Goal: Find specific page/section: Find specific page/section

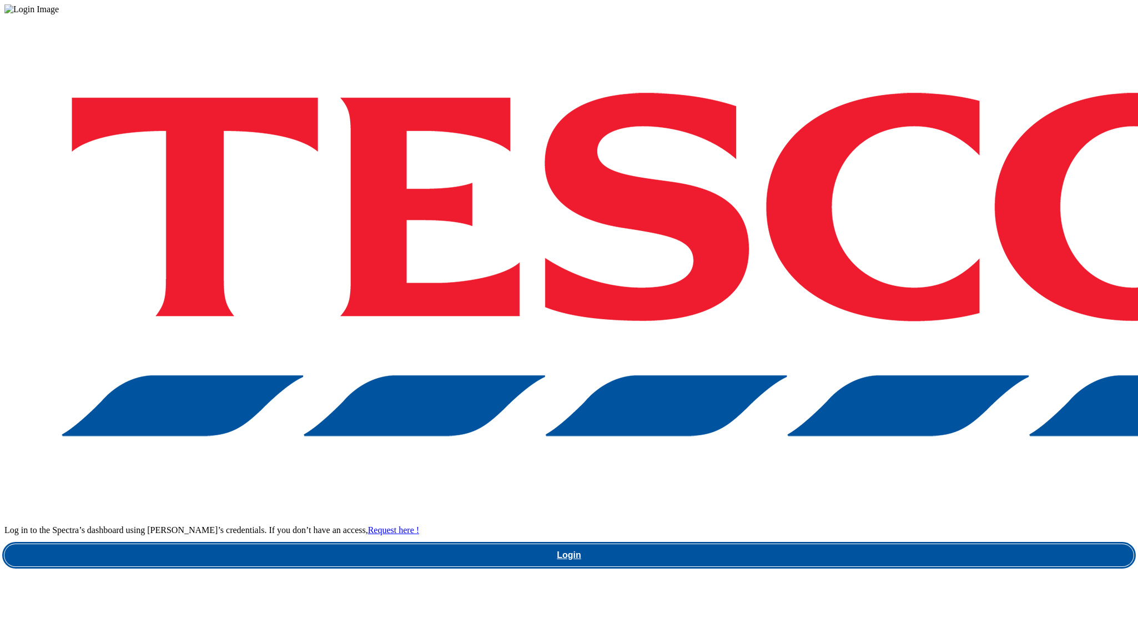
click at [821, 544] on link "Login" at bounding box center [568, 555] width 1129 height 22
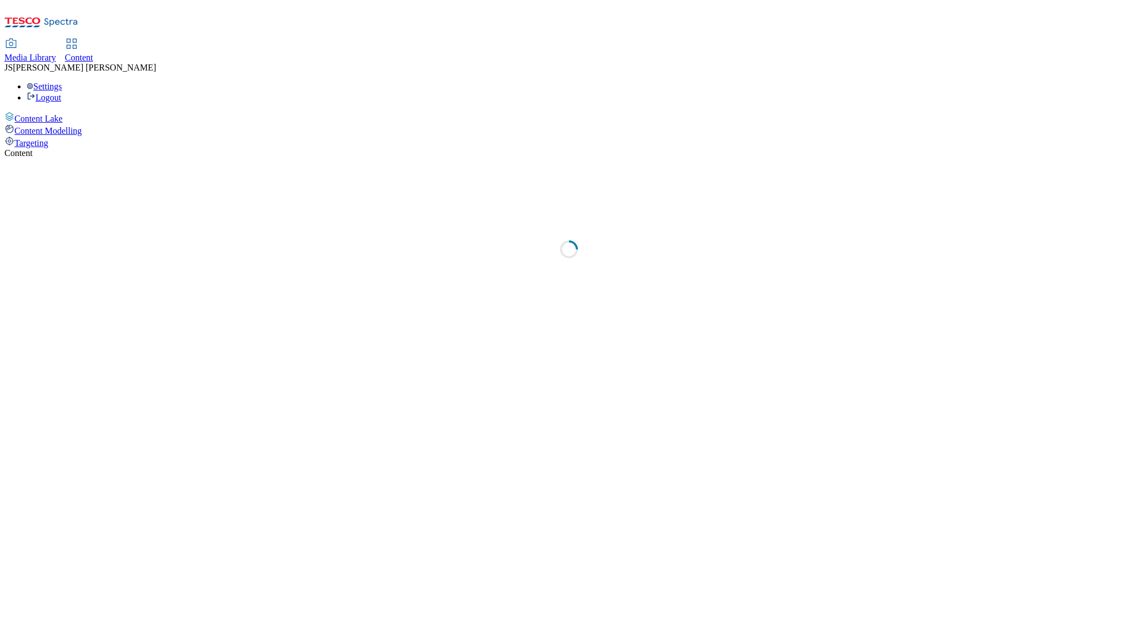
select select "ghs-uk"
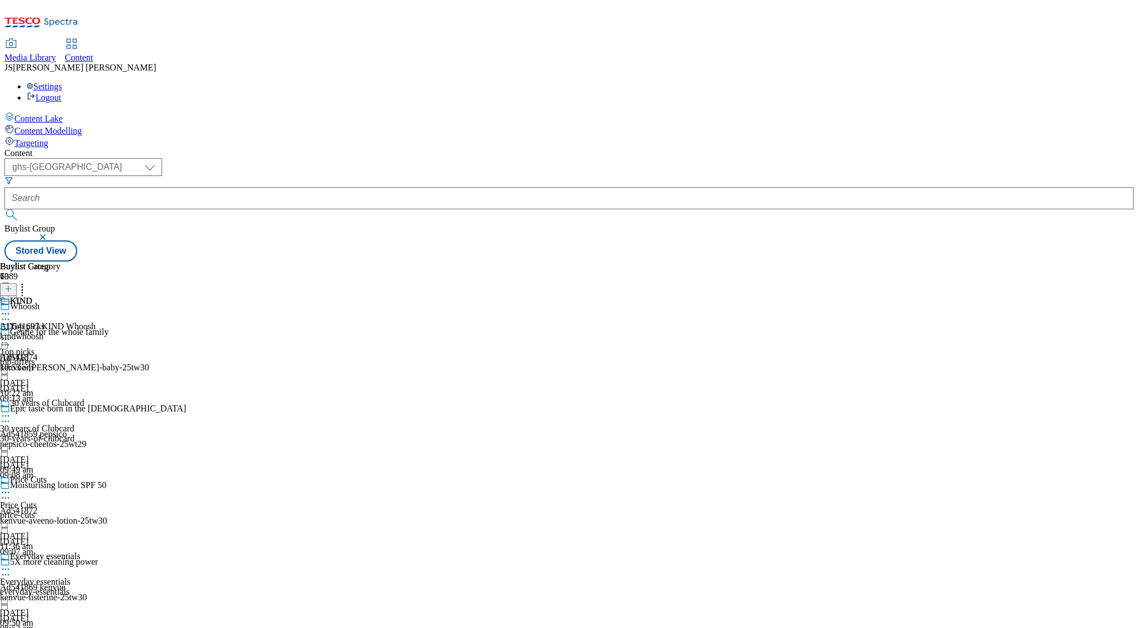
click at [48, 138] on span "Targeting" at bounding box center [31, 142] width 34 height 9
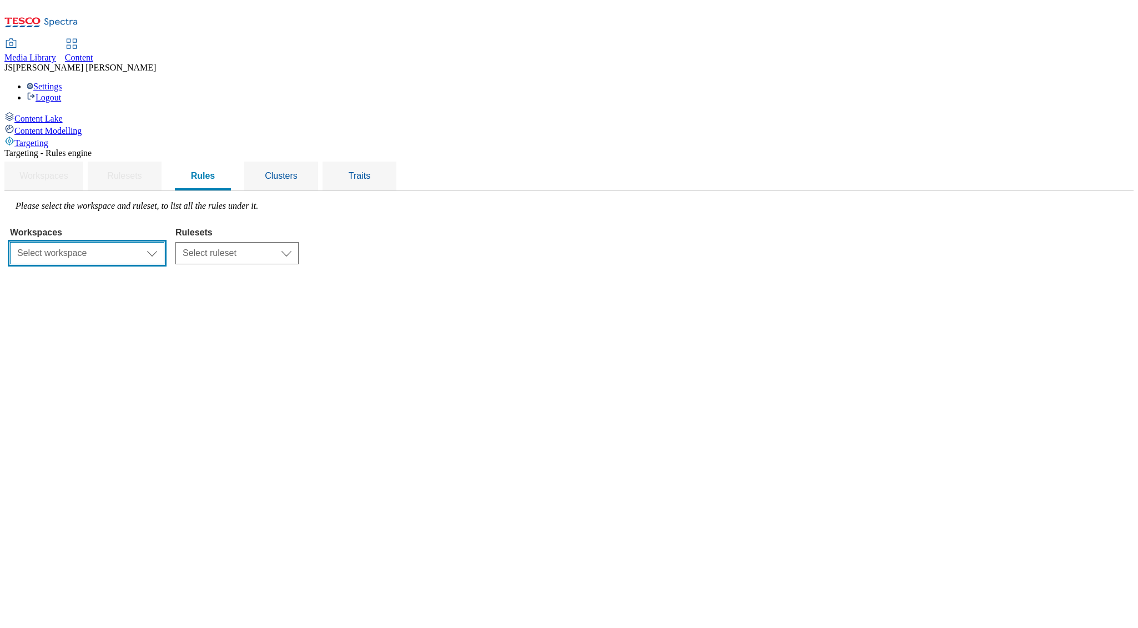
click at [164, 242] on select "Select workspace Content" at bounding box center [87, 253] width 154 height 22
select select "f510054f-adaa-4692-b570-80fa3897127a"
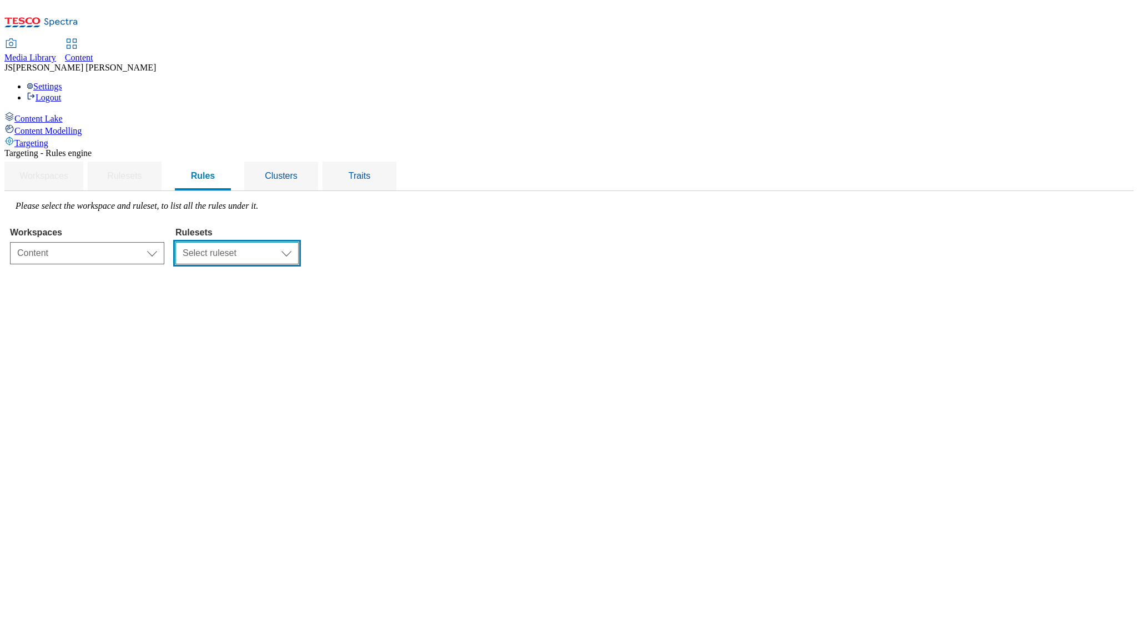
click at [299, 242] on select "Select ruleset CZ HU ROI SK UK" at bounding box center [236, 253] width 123 height 22
select select "e2fc2791-e495-43be-be06-3e254f21d69a"
click at [299, 242] on select "Select ruleset CZ HU ROI SK UK" at bounding box center [236, 253] width 123 height 22
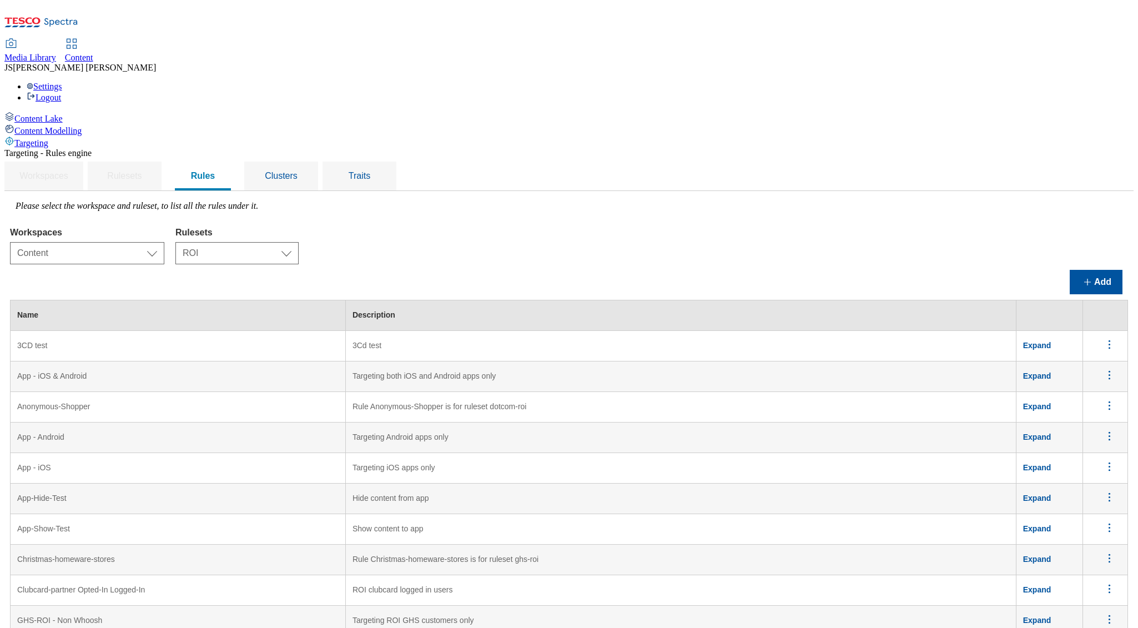
click at [656, 222] on div "Workspaces Select workspace Content Content Rulesets Select ruleset CZ HU ROI S…" at bounding box center [569, 243] width 1118 height 42
click at [660, 270] on div "Add" at bounding box center [569, 282] width 1118 height 24
click at [1076, 270] on button "Add" at bounding box center [1096, 282] width 53 height 24
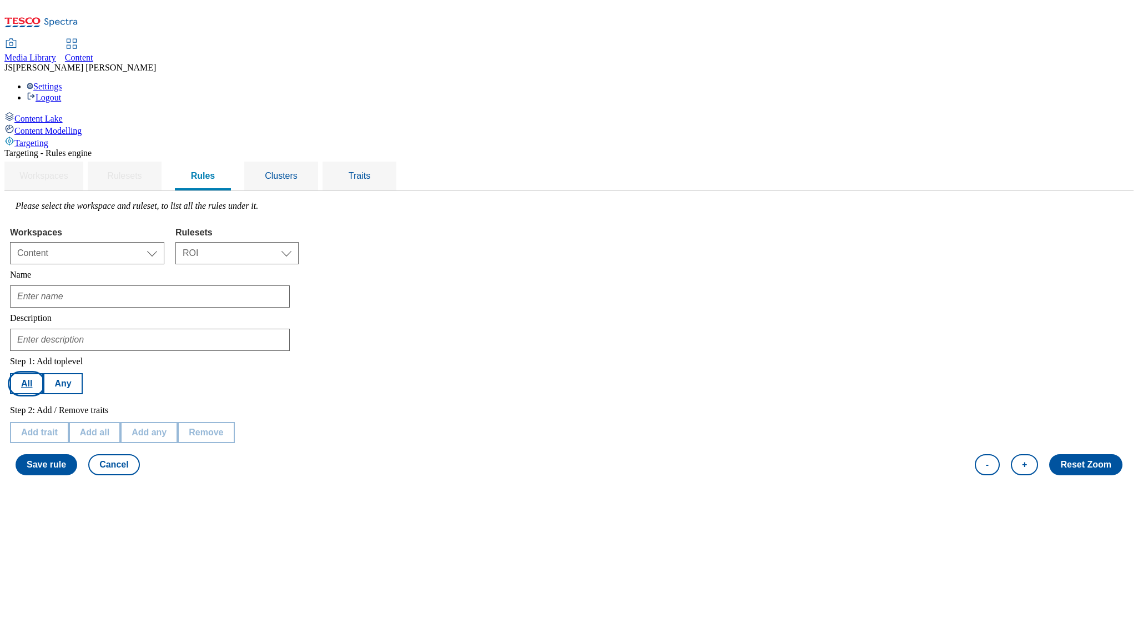
click at [43, 373] on button "All" at bounding box center [26, 383] width 33 height 21
click at [69, 422] on button "Add trait" at bounding box center [39, 432] width 59 height 21
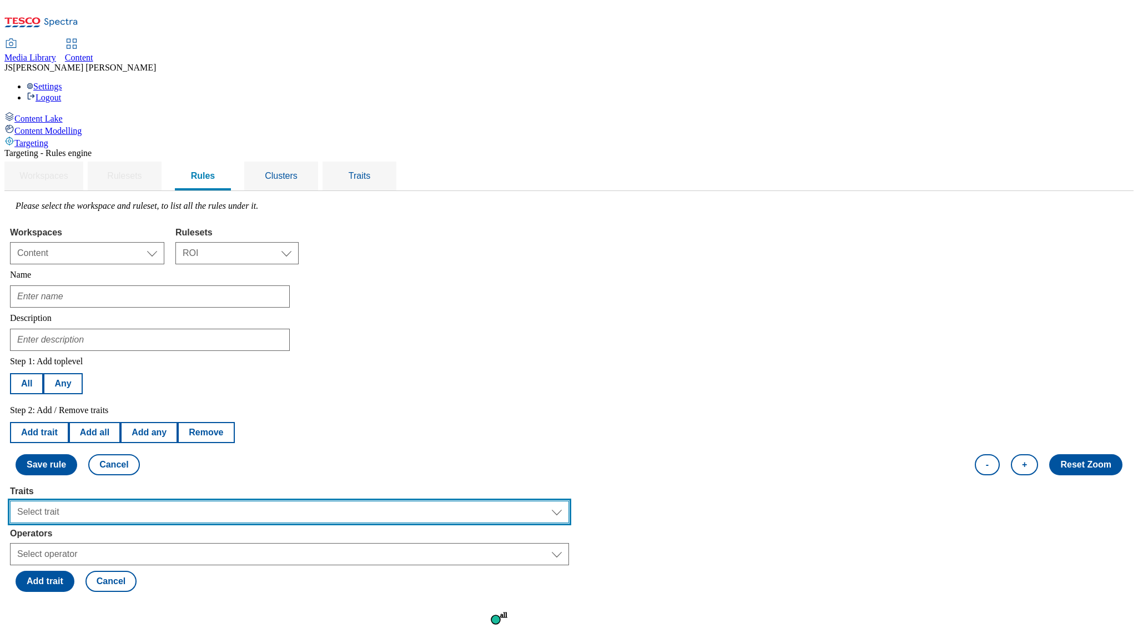
click at [189, 501] on select "Select trait Languages Operating System Content Type Variant ID Segments Store-…" at bounding box center [289, 512] width 559 height 22
select select "experimentId"
click at [150, 501] on select "Select trait Languages Operating System Content Type Variant ID Segments Store-…" at bounding box center [289, 512] width 559 height 22
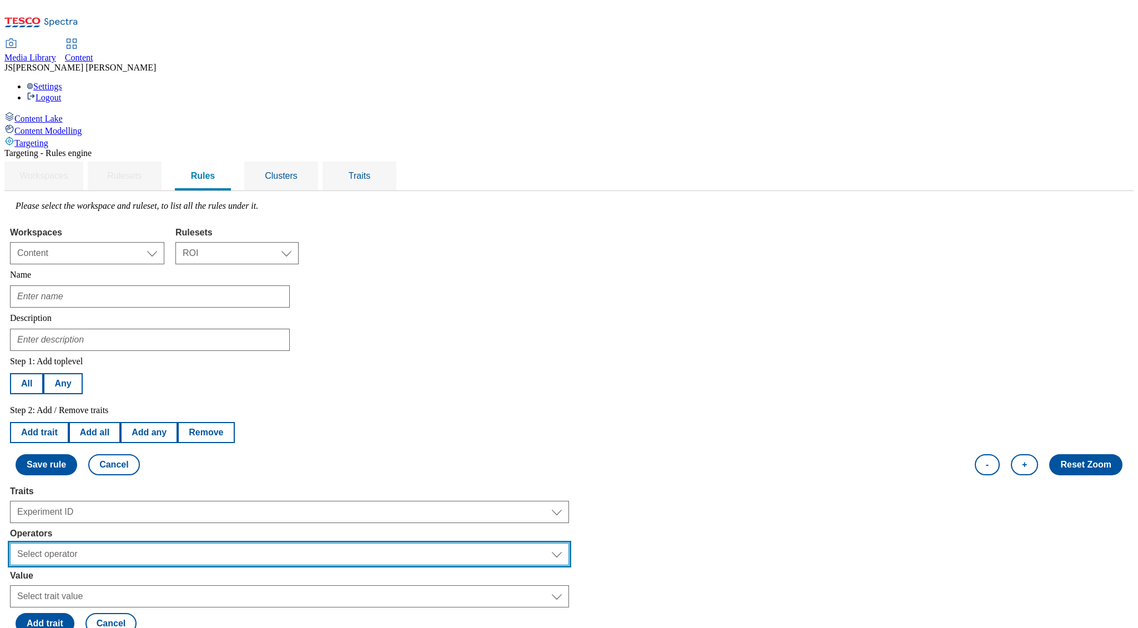
click at [175, 543] on select "Select operator Equals to Not Contains Not Equals Contains" at bounding box center [289, 554] width 559 height 22
select select "equals"
click at [150, 543] on select "Select operator Equals to Not Contains Not Equals Contains" at bounding box center [289, 554] width 559 height 22
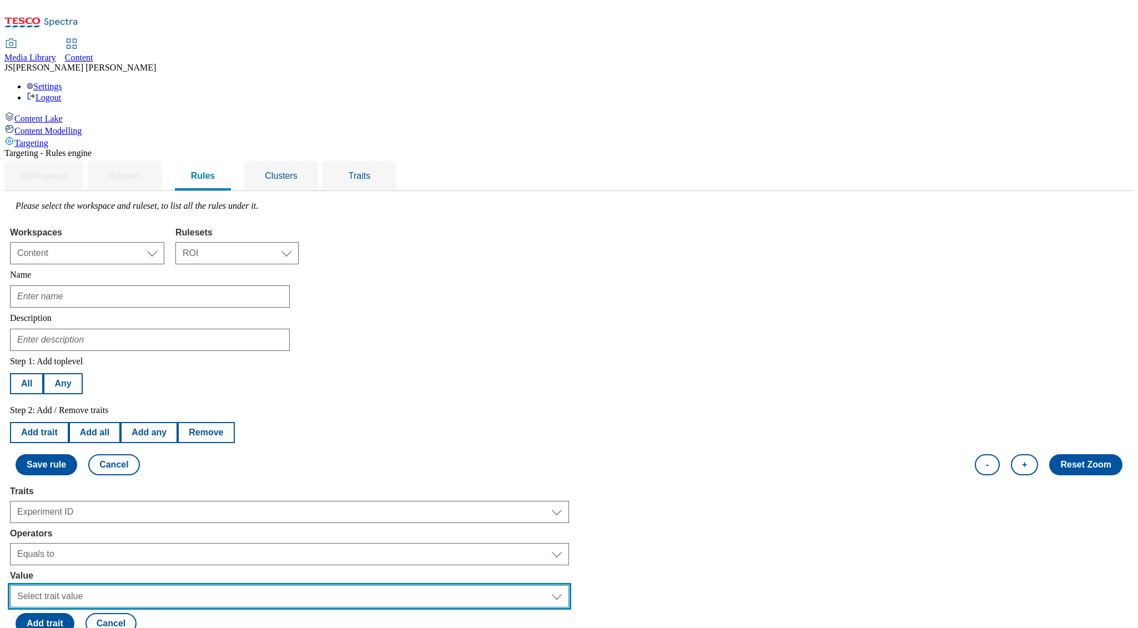
click at [185, 585] on select "Select trait value 2208 oop413 oop801 oop893 kansas_release oop1018 oop1051 193…" at bounding box center [289, 596] width 559 height 22
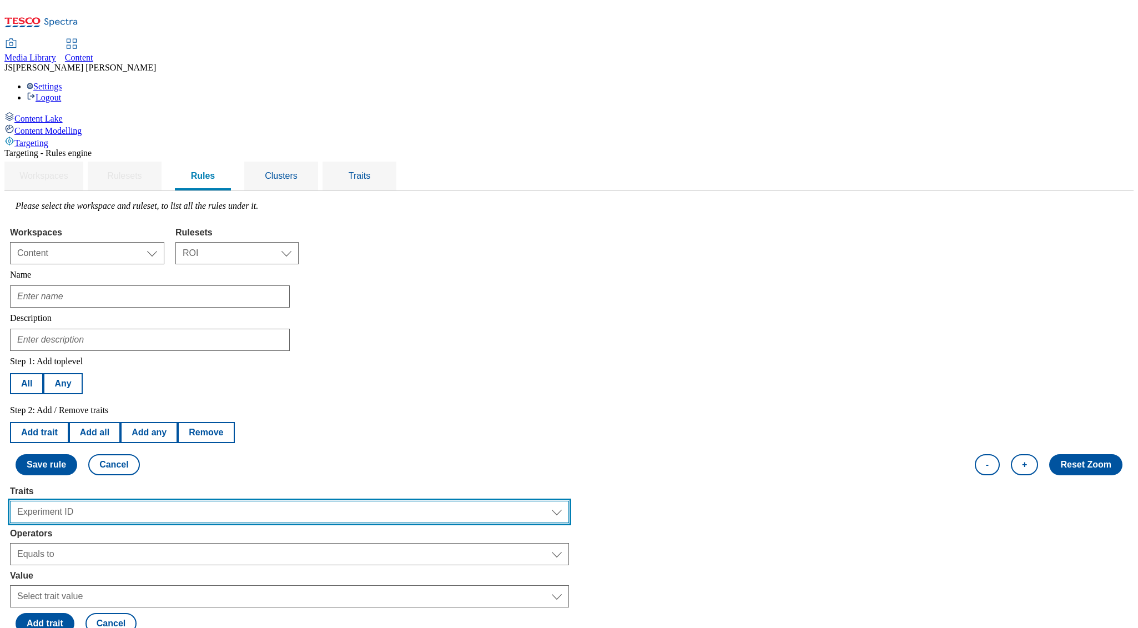
click at [194, 501] on select "Select trait Languages Operating System Content Type Variant ID Segments Store-…" at bounding box center [289, 512] width 559 height 22
click at [150, 501] on select "Select trait Languages Operating System Content Type Variant ID Segments Store-…" at bounding box center [289, 512] width 559 height 22
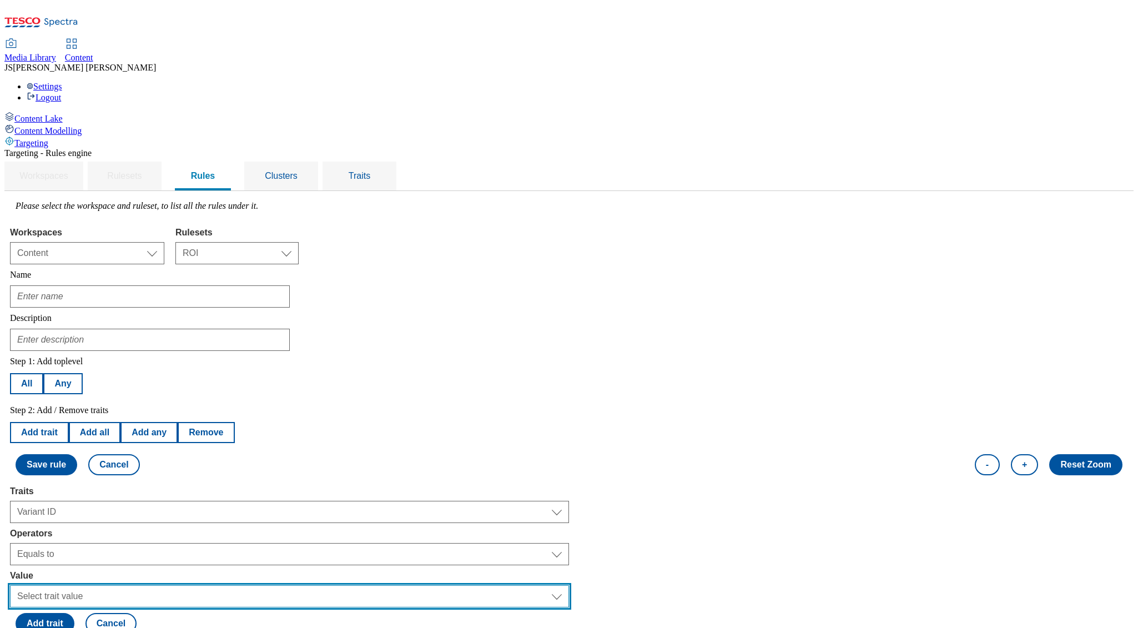
click at [181, 585] on select "Select trait value 2208-a 2208-b 413-a 413-b 801-a 801-b 801-c 893-a 893-b 893-…" at bounding box center [289, 596] width 559 height 22
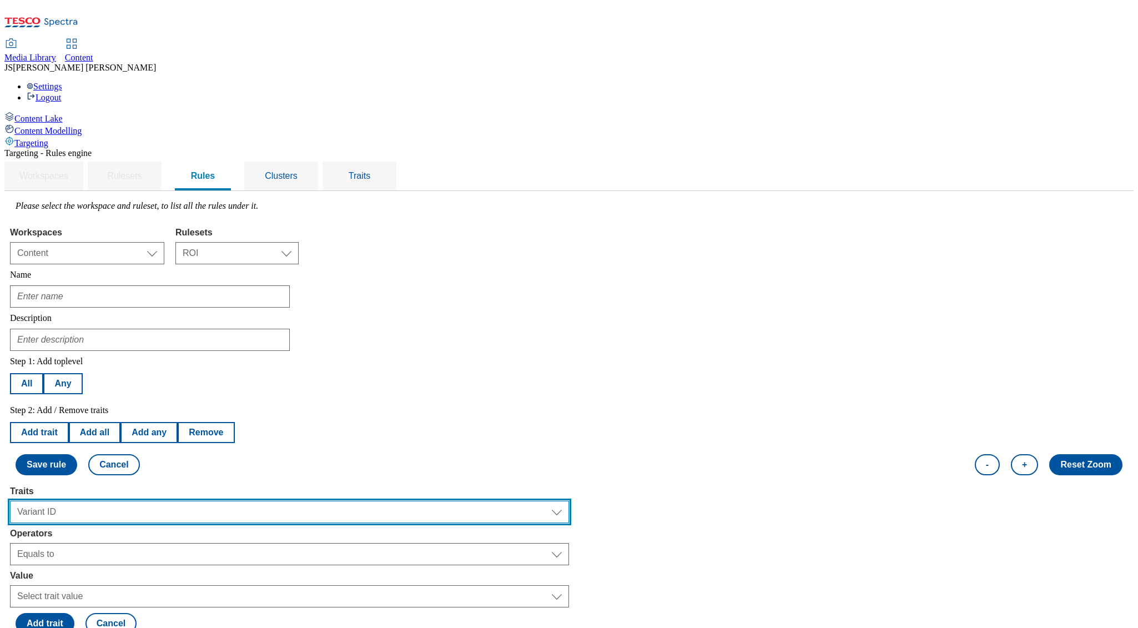
click at [227, 501] on select "Select trait Languages Operating System Content Type Variant ID Segments Store-…" at bounding box center [289, 512] width 559 height 22
click at [217, 501] on select "Select trait Languages Operating System Content Type Variant ID Segments Store-…" at bounding box center [289, 512] width 559 height 22
select select "experimentId"
click at [150, 501] on select "Select trait Languages Operating System Content Type Variant ID Segments Store-…" at bounding box center [289, 512] width 559 height 22
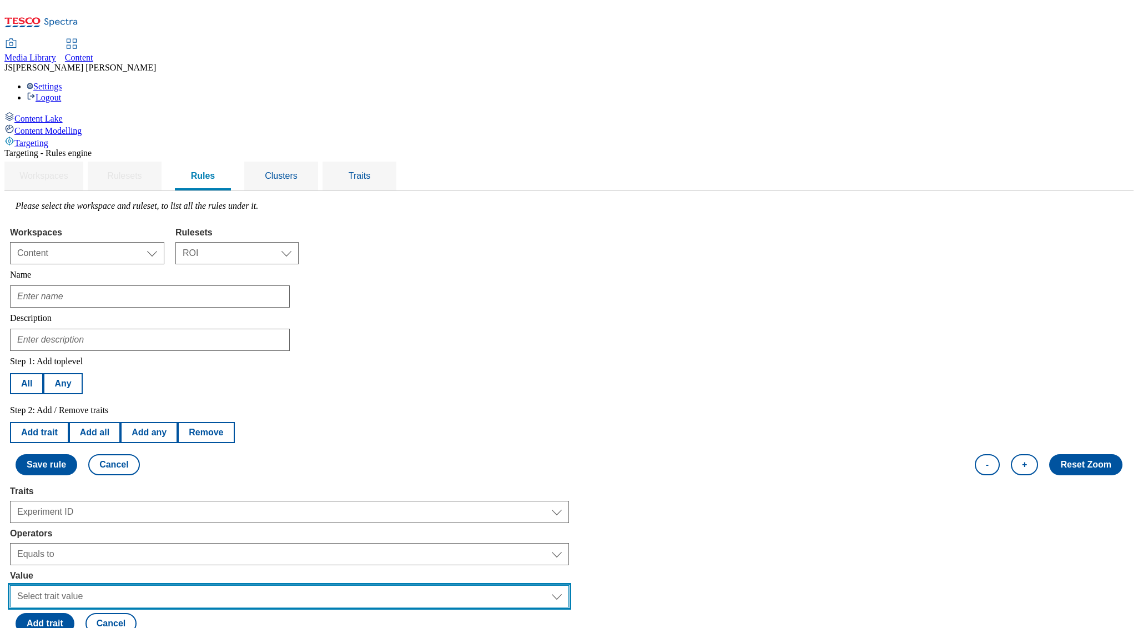
click at [199, 585] on select "Select trait value 2208 oop413 oop801 oop893 kansas_release oop1018 oop1051 193…" at bounding box center [289, 596] width 559 height 22
click at [243, 585] on select "Select trait value 2208 oop413 oop801 oop893 kansas_release oop1018 oop1051 193…" at bounding box center [289, 596] width 559 height 22
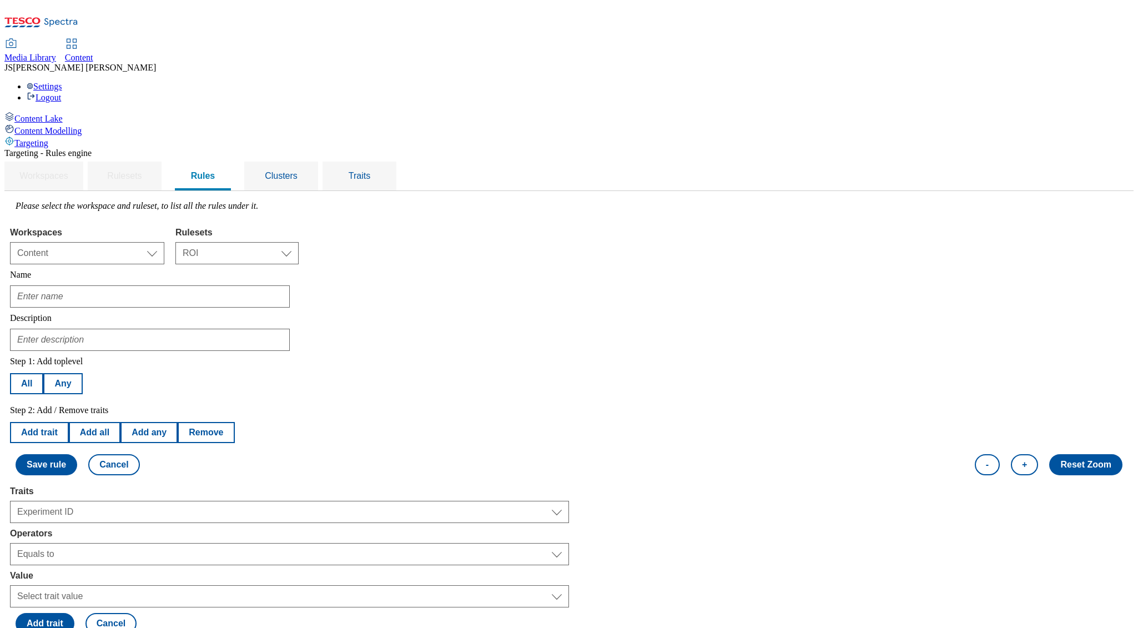
click at [48, 138] on span "Targeting" at bounding box center [31, 142] width 34 height 9
click at [299, 242] on select "Select ruleset CZ HU ROI SK UK" at bounding box center [236, 253] width 123 height 22
select select "7f9e739d-6abb-424f-b94f-4b375a3fe6e0"
click at [299, 242] on select "Select ruleset CZ HU ROI SK UK" at bounding box center [236, 253] width 123 height 22
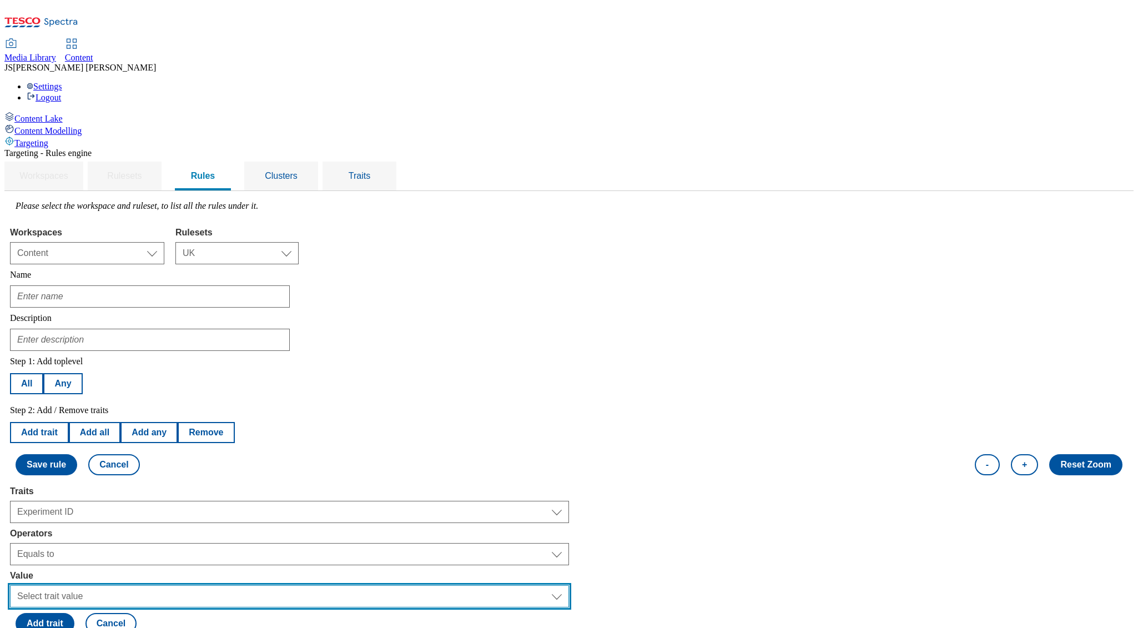
click at [189, 585] on select "Select trait value 2208 oop413 oop801 oop893 kansas_release oop1018 oop1051 193…" at bounding box center [289, 596] width 559 height 22
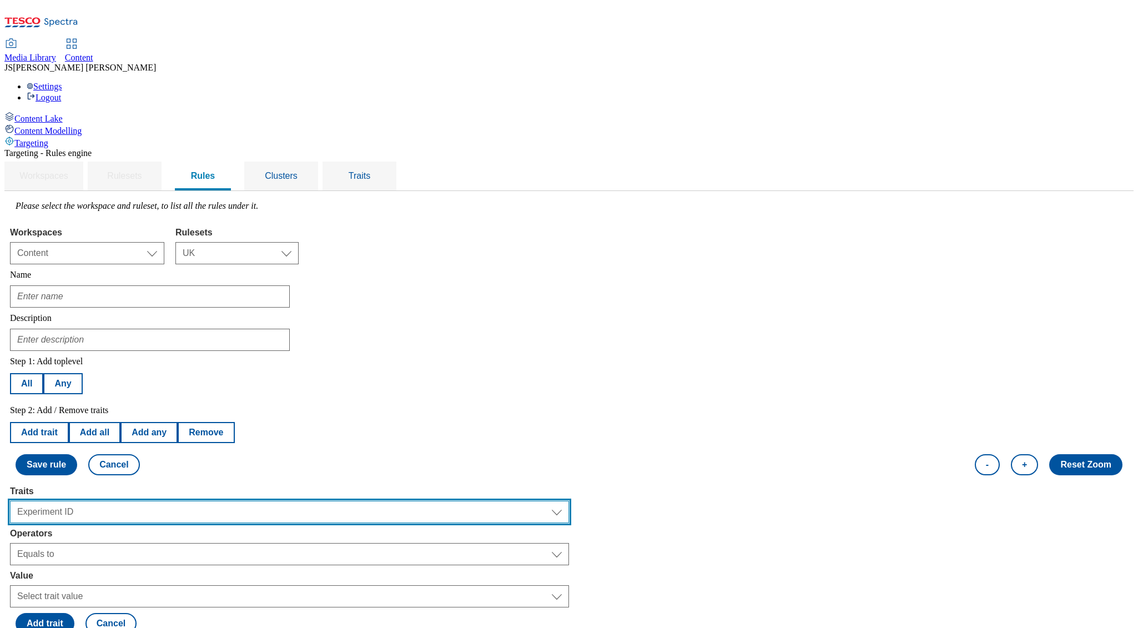
click at [231, 501] on select "Select trait Languages Operating System Content Type Variant ID Segments Store-…" at bounding box center [289, 512] width 559 height 22
select select "variantId"
click at [150, 501] on select "Select trait Languages Operating System Content Type Variant ID Segments Store-…" at bounding box center [289, 512] width 559 height 22
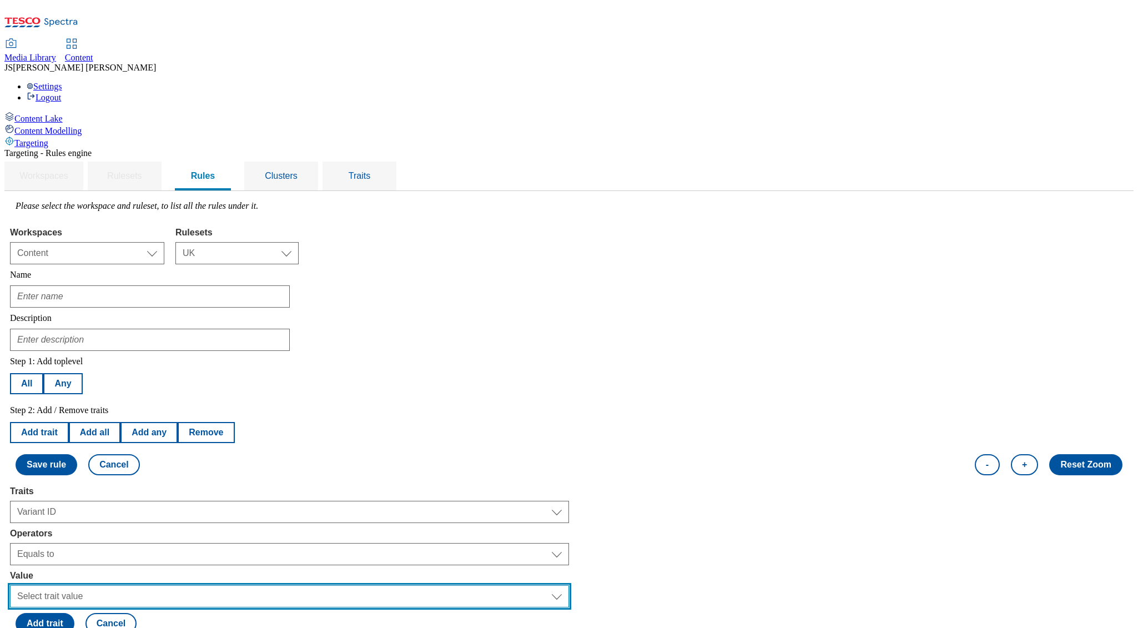
click at [185, 585] on select "Select trait value 2208-a 2208-b 413-a 413-b 801-a 801-b 801-c 893-a 893-b 893-…" at bounding box center [289, 596] width 559 height 22
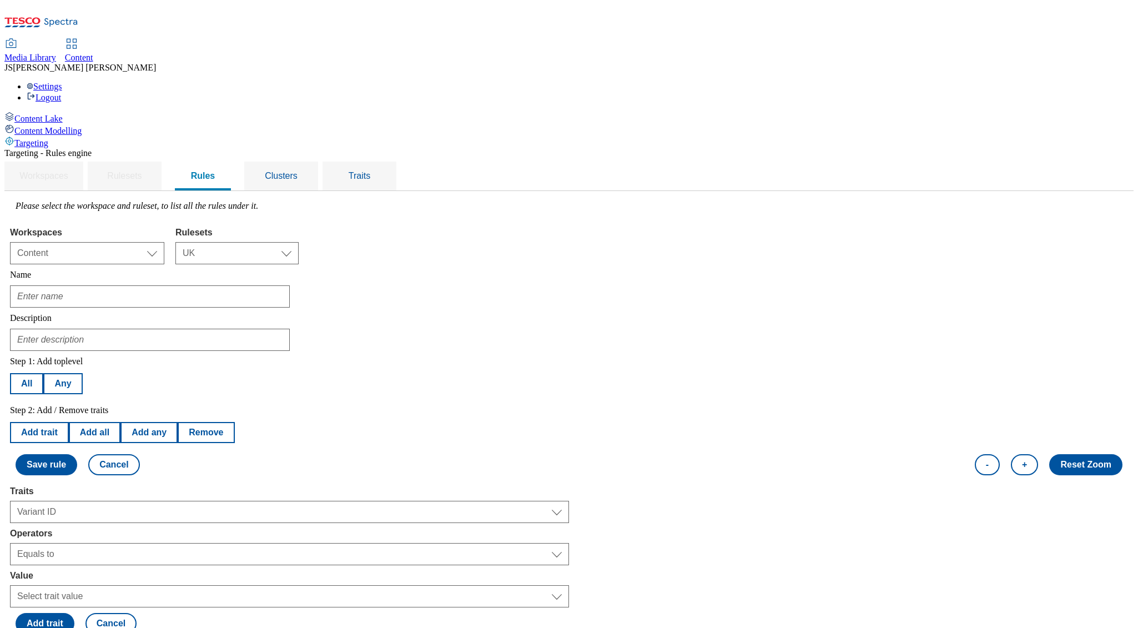
click at [56, 53] on span "Media Library" at bounding box center [30, 57] width 52 height 9
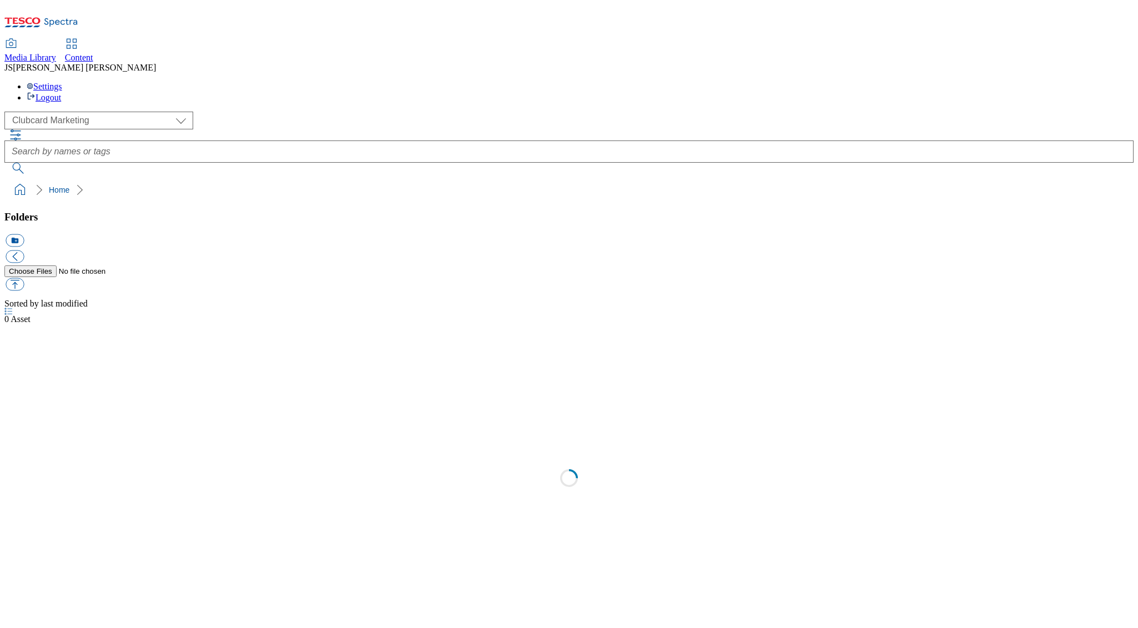
scroll to position [1, 0]
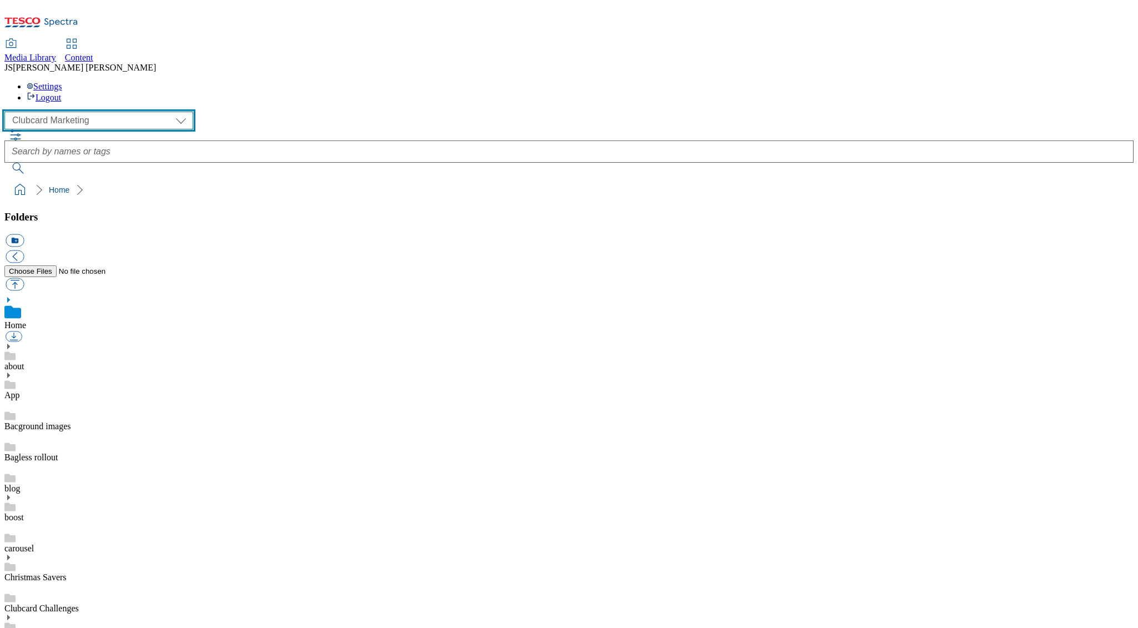
click at [81, 112] on select "Clubcard Marketing Dotcom UK GHS Marketing UK GHS ROI iGHS Marketing CE MCA CZ …" at bounding box center [98, 121] width 189 height 18
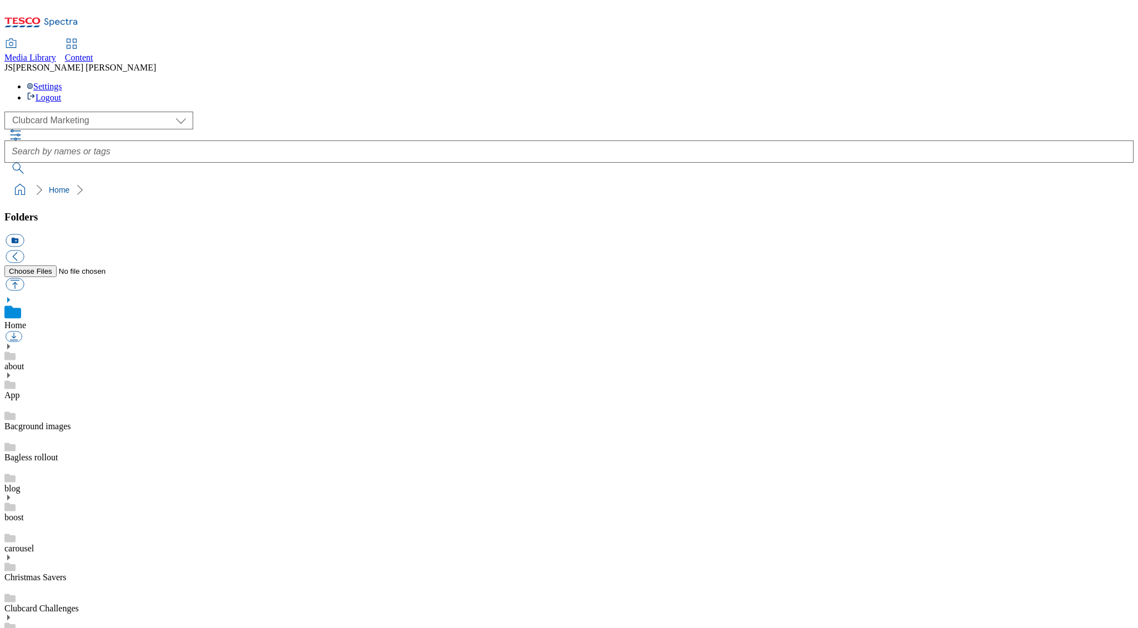
scroll to position [873, 0]
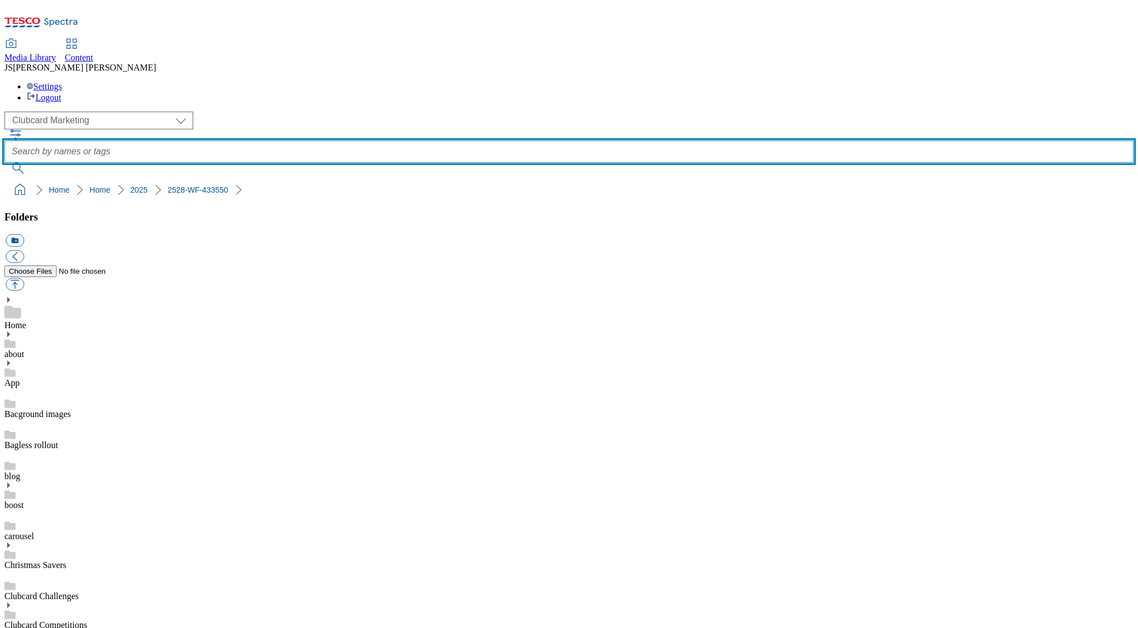
click at [406, 140] on input "text" at bounding box center [568, 151] width 1129 height 22
type input "easyjet"
click at [4, 163] on button "submit" at bounding box center [18, 168] width 29 height 11
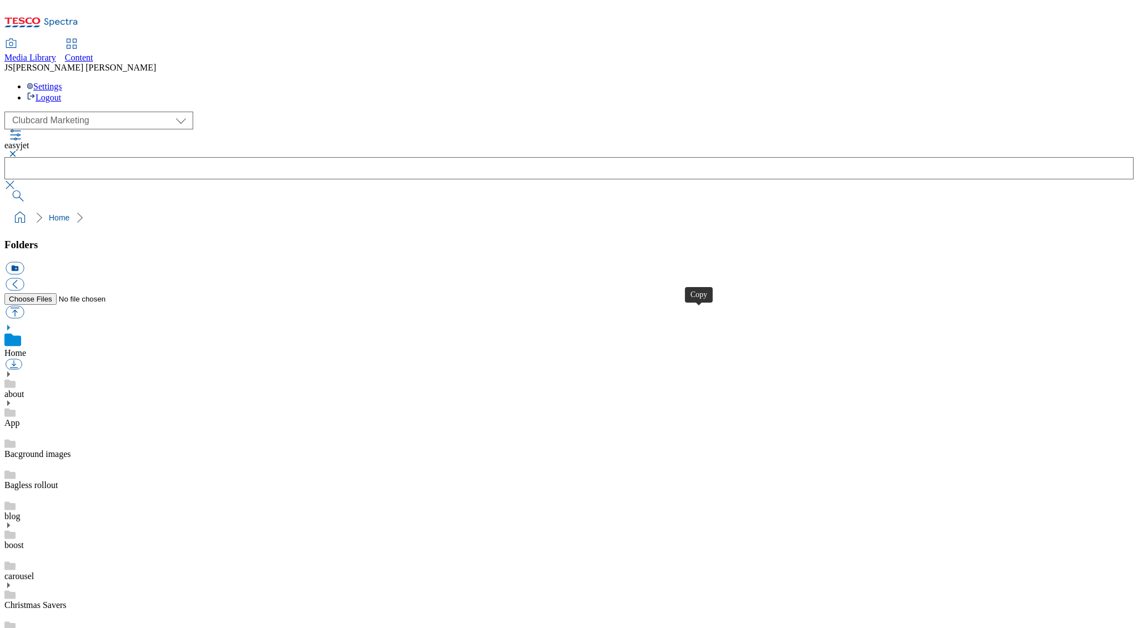
click at [18, 150] on button "button" at bounding box center [10, 153] width 13 height 7
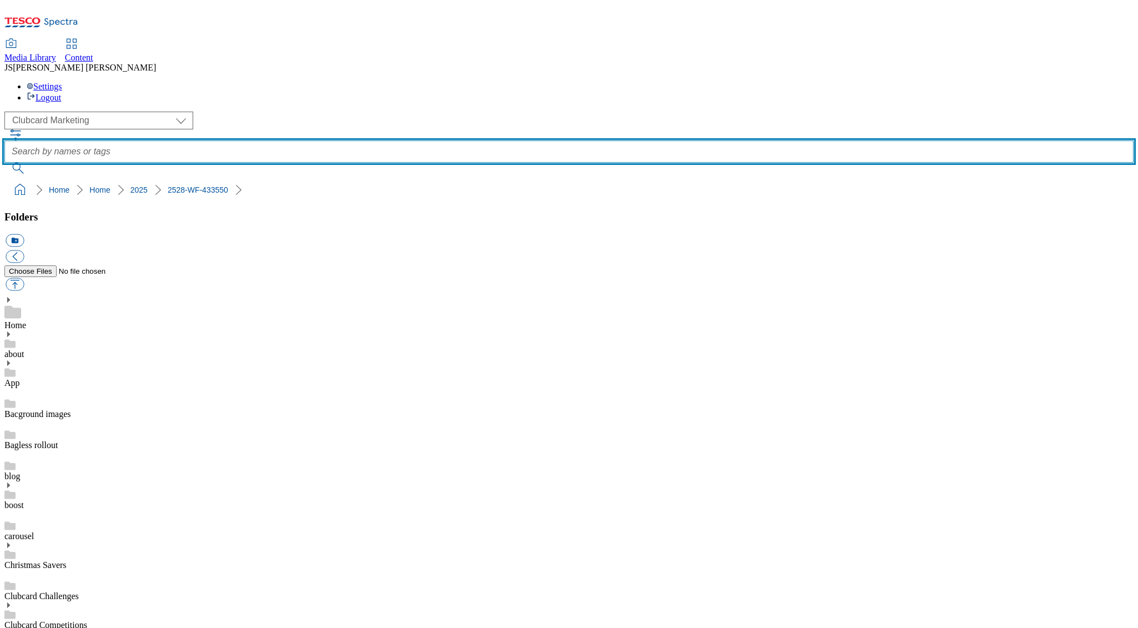
click at [437, 140] on input "text" at bounding box center [568, 151] width 1129 height 22
type input "easy"
